Goal: Find specific page/section: Find specific page/section

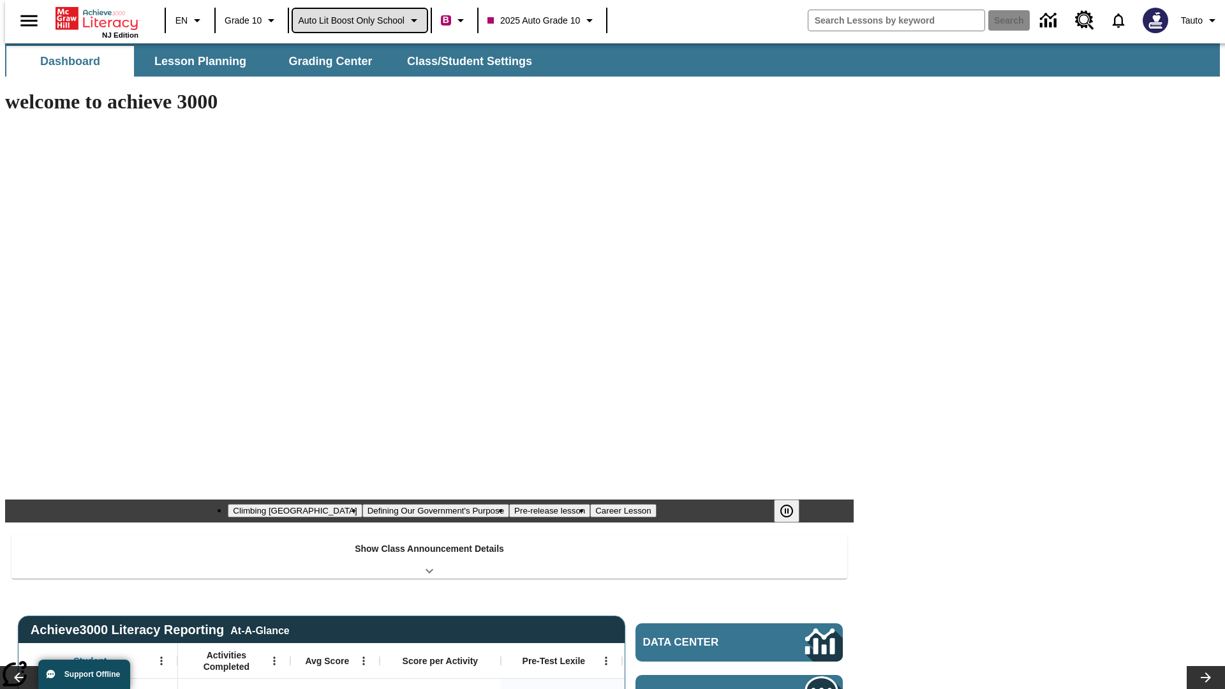
click at [359, 20] on span "Auto Lit Boost only School" at bounding box center [351, 20] width 107 height 13
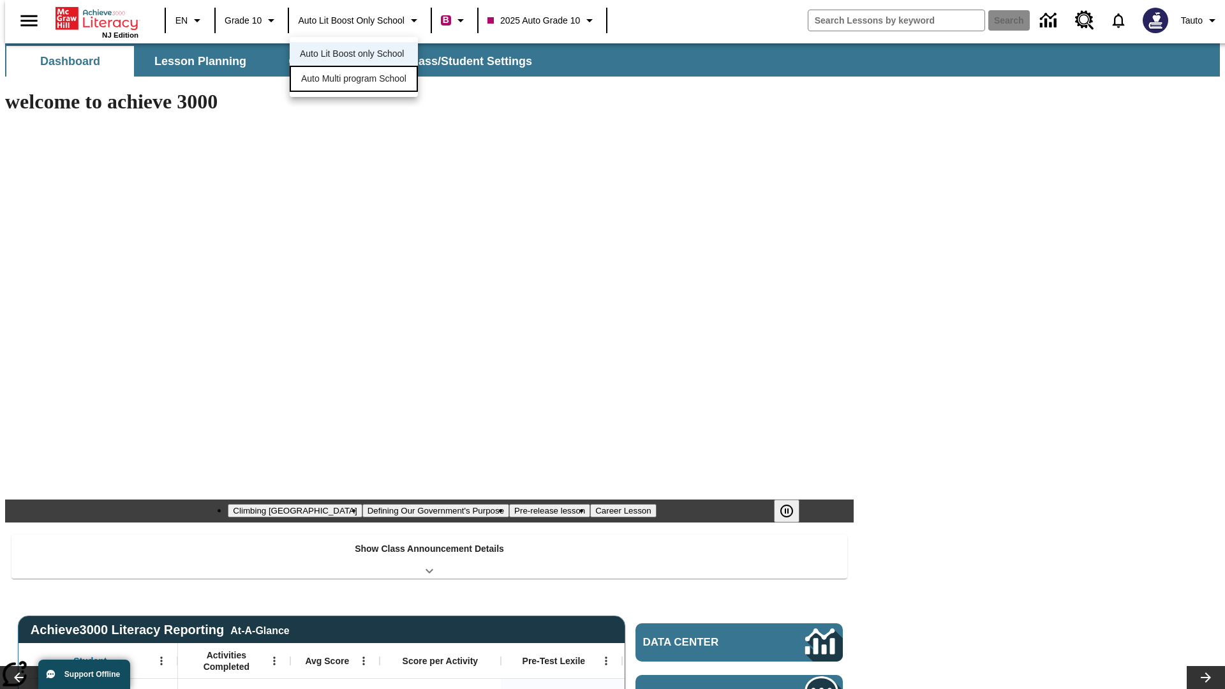
click at [357, 80] on span "Auto Multi program School" at bounding box center [353, 78] width 105 height 13
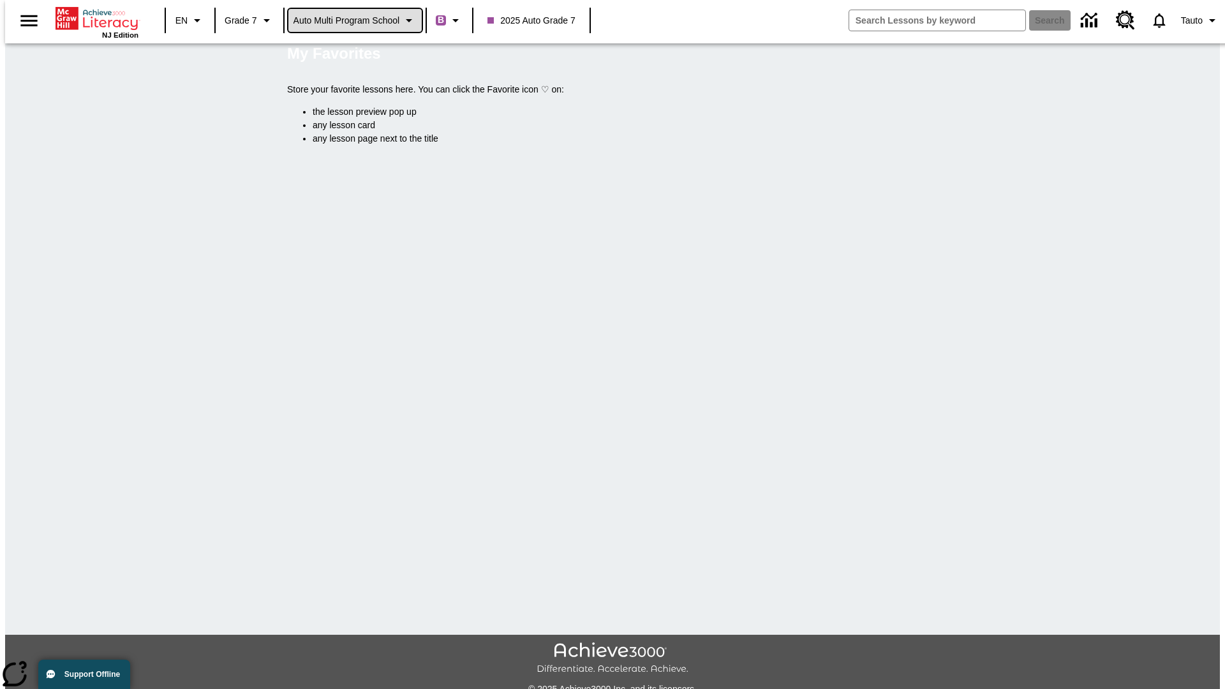
click at [356, 20] on span "Auto Multi program School" at bounding box center [347, 20] width 107 height 13
click at [351, 55] on span "Auto Lit Boost only School" at bounding box center [347, 53] width 104 height 13
